Goal: Find specific page/section: Find specific page/section

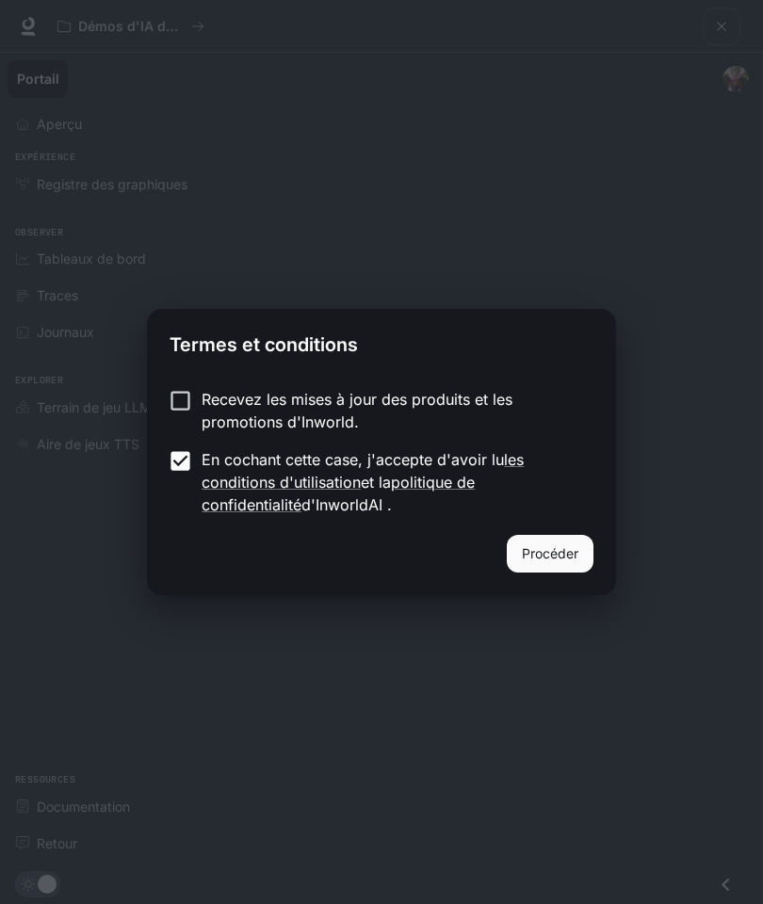
click at [538, 549] on font "Procéder" at bounding box center [550, 553] width 56 height 16
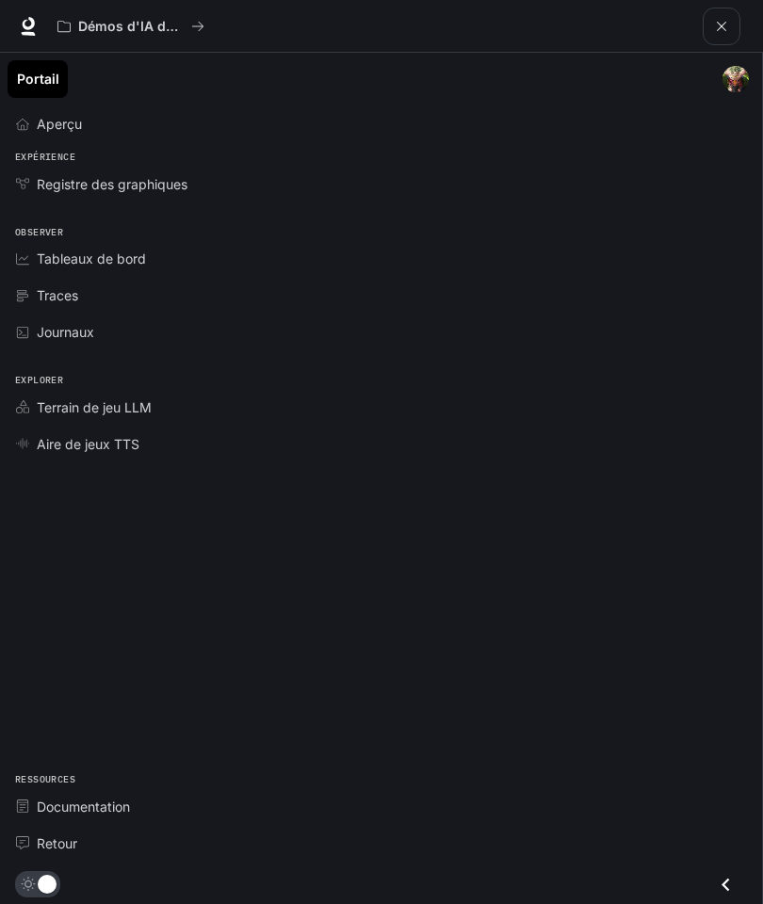
click at [145, 410] on font "Terrain de jeu LLM" at bounding box center [94, 407] width 115 height 16
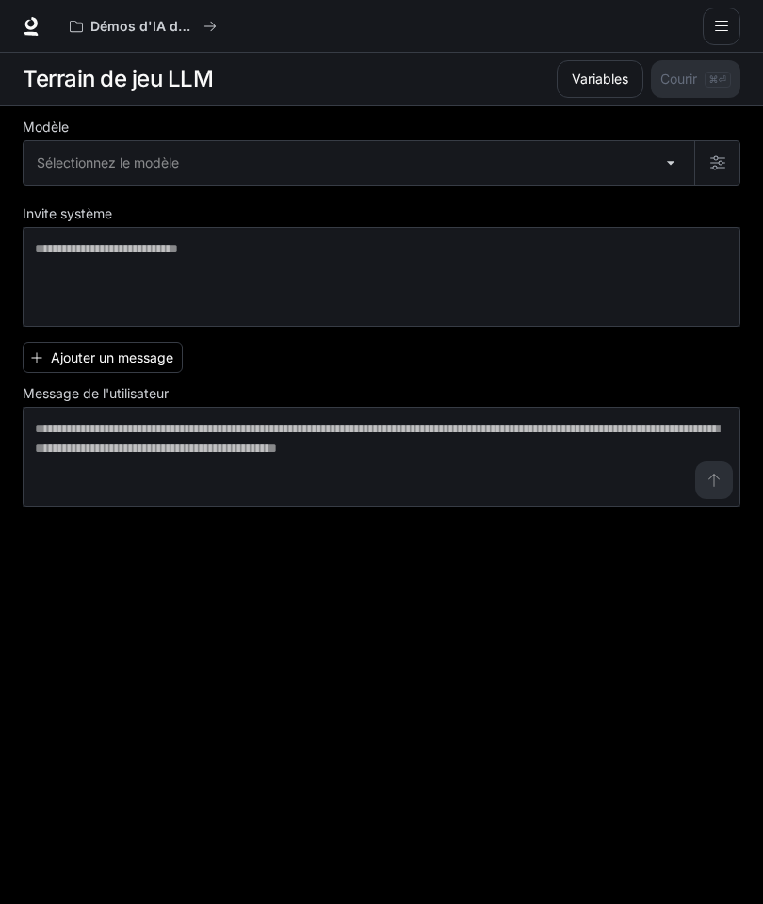
click at [673, 162] on body "Accéder au contenu principal Démos d'IA dans le monde réel Documentation Docume…" at bounding box center [381, 452] width 763 height 905
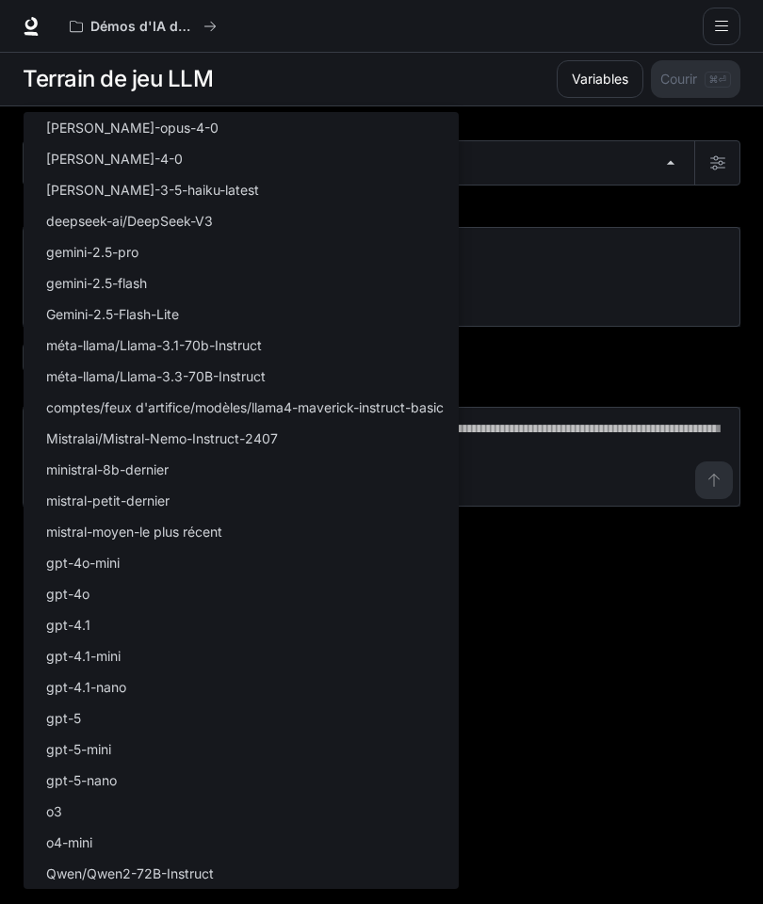
click at [651, 132] on div at bounding box center [381, 452] width 763 height 904
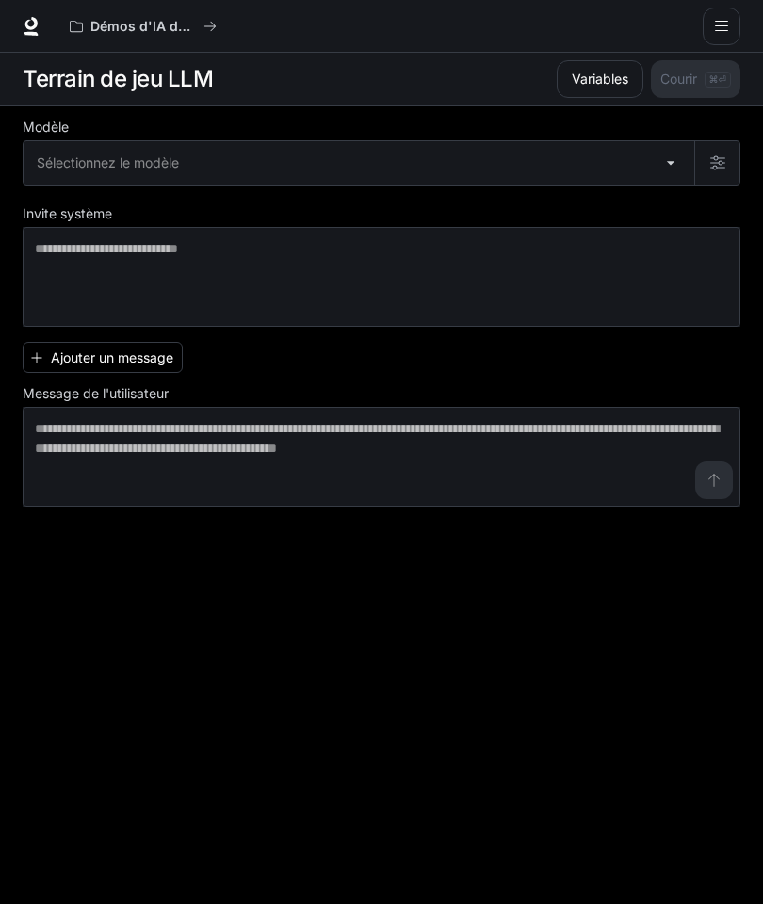
click at [100, 78] on font "Terrain de jeu LLM" at bounding box center [118, 78] width 190 height 27
click at [139, 22] on font "Démos d'IA dans le monde réel" at bounding box center [191, 26] width 203 height 16
